Goal: Navigation & Orientation: Find specific page/section

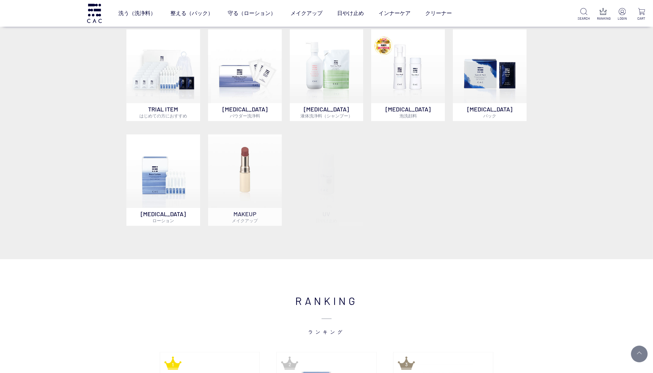
scroll to position [541, 0]
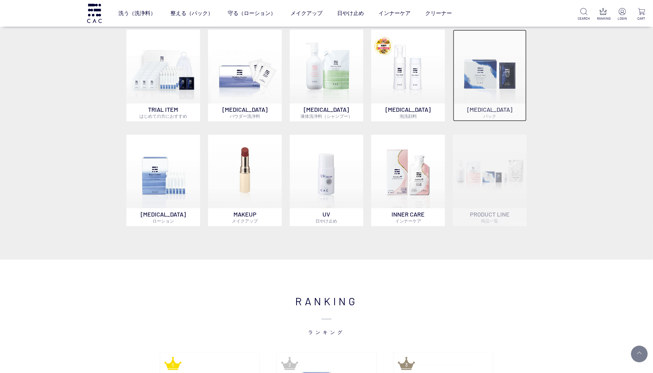
click at [479, 64] on img at bounding box center [490, 67] width 74 height 74
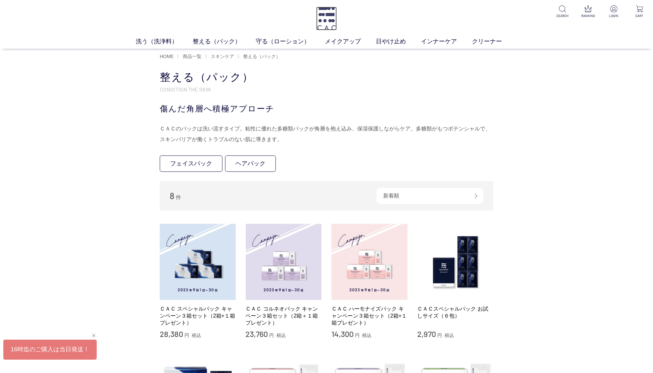
click at [320, 25] on img at bounding box center [326, 19] width 21 height 24
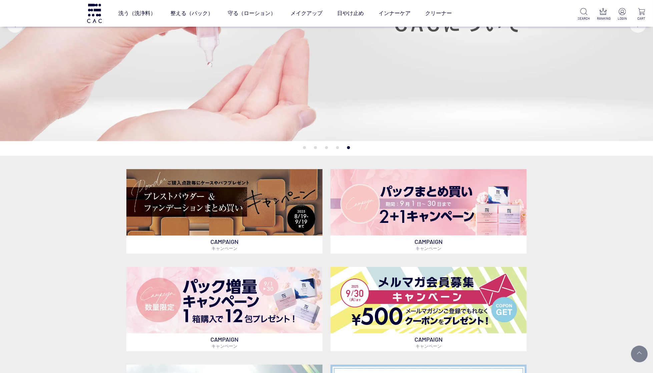
scroll to position [99, 0]
